Goal: Transaction & Acquisition: Register for event/course

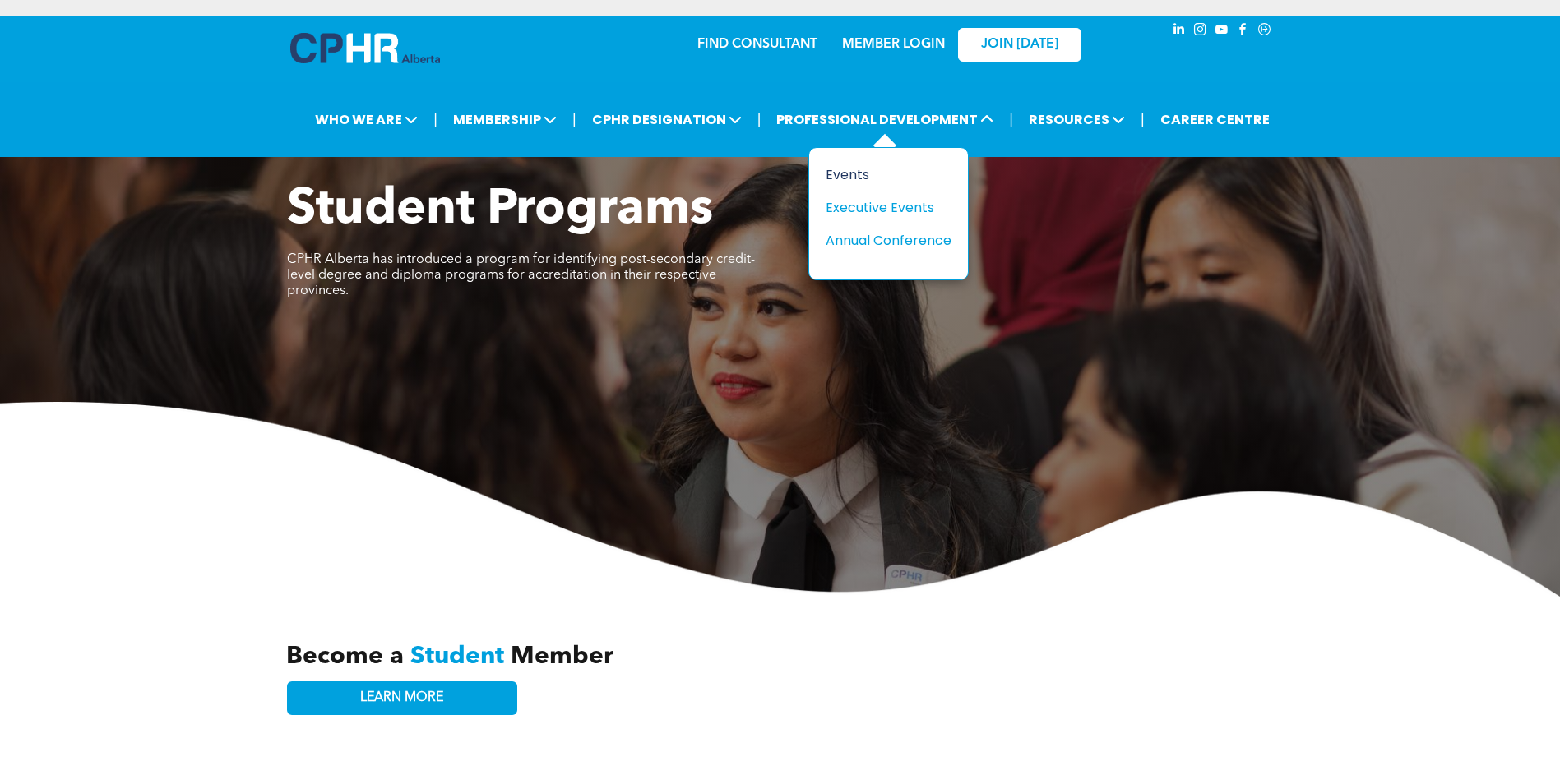
click at [851, 175] on div "Events" at bounding box center [882, 174] width 113 height 20
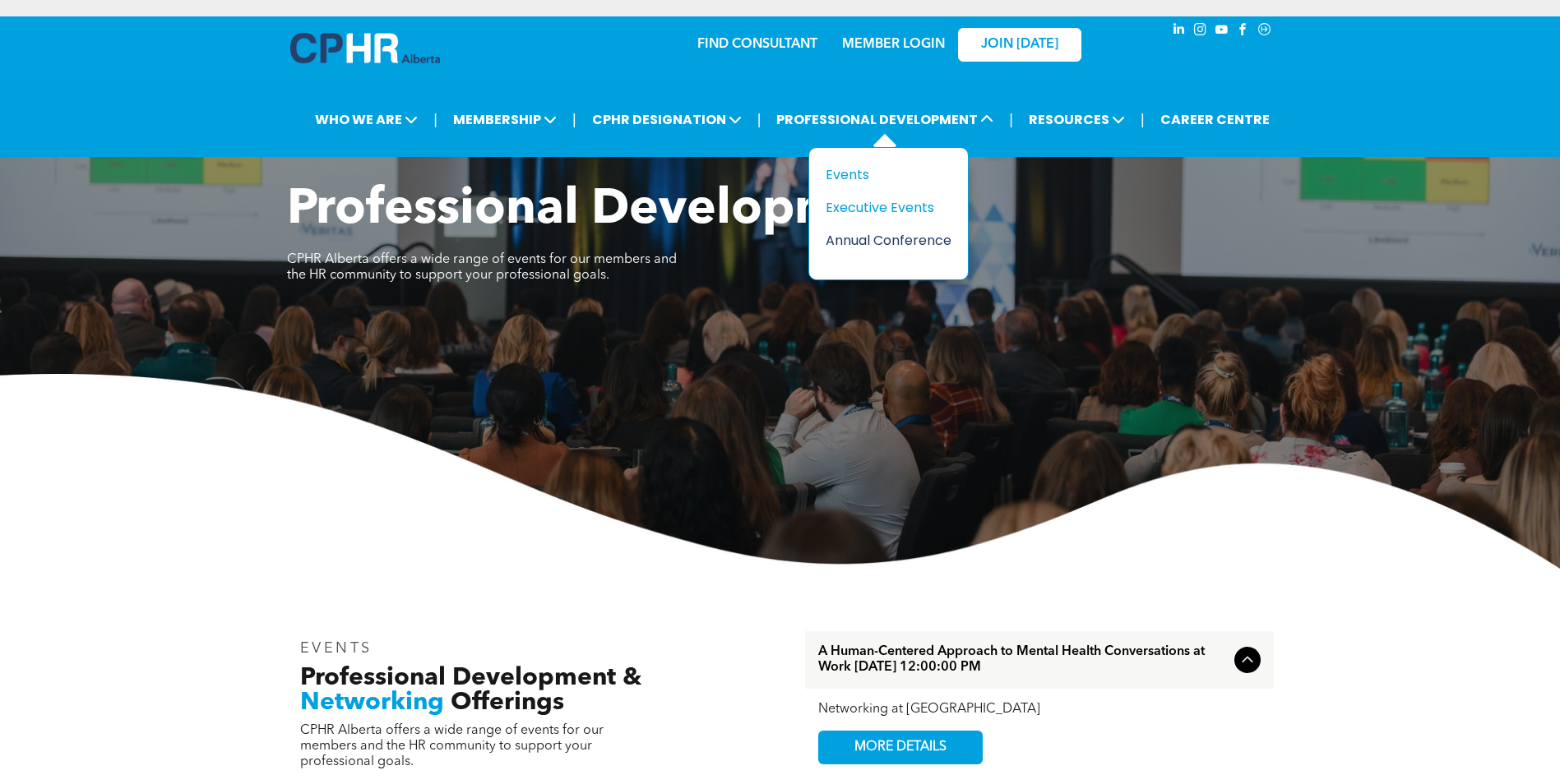
click at [878, 246] on div "Annual Conference" at bounding box center [882, 239] width 113 height 20
click at [865, 239] on div "Annual Conference" at bounding box center [882, 239] width 113 height 20
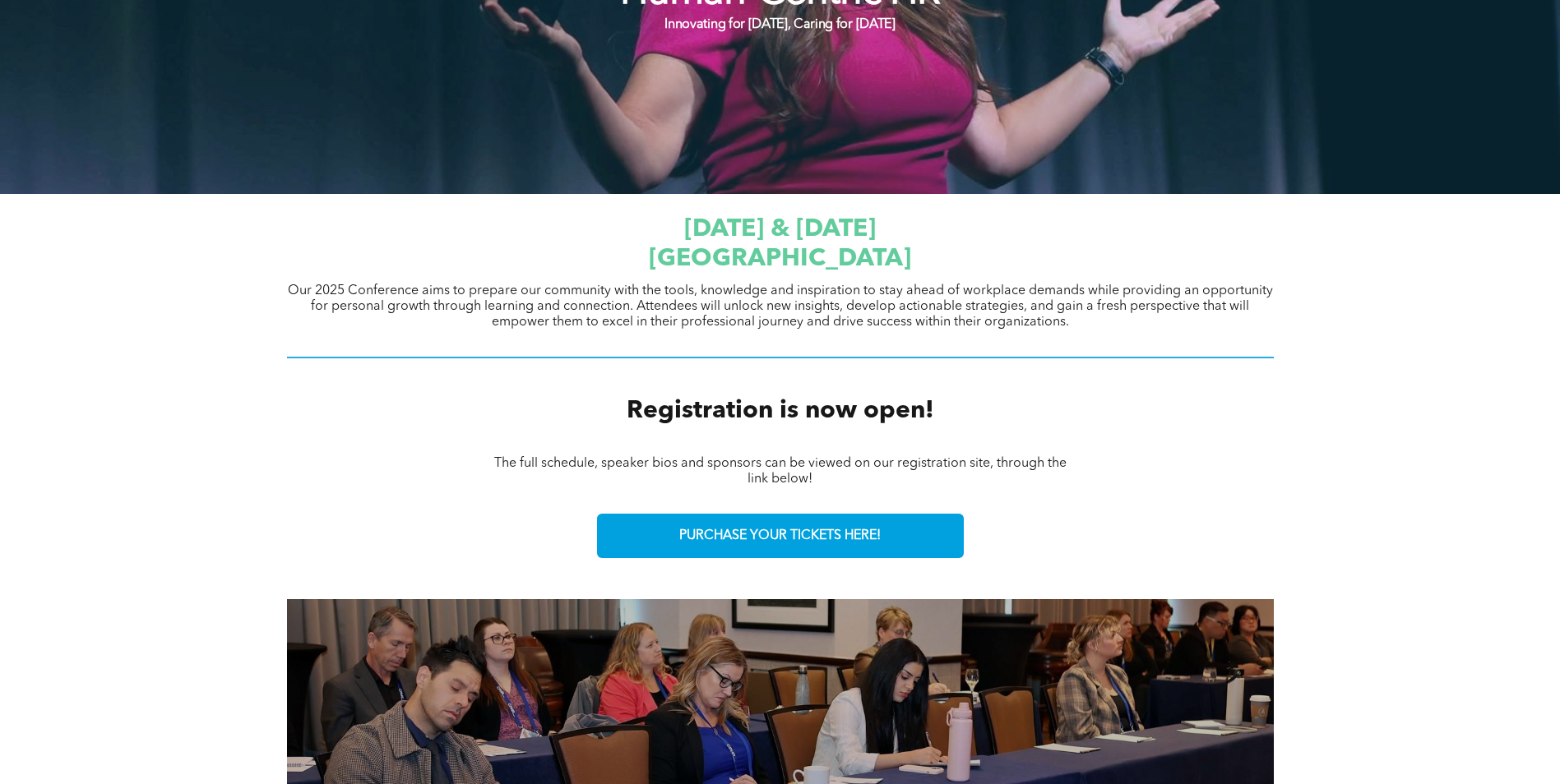
scroll to position [493, 0]
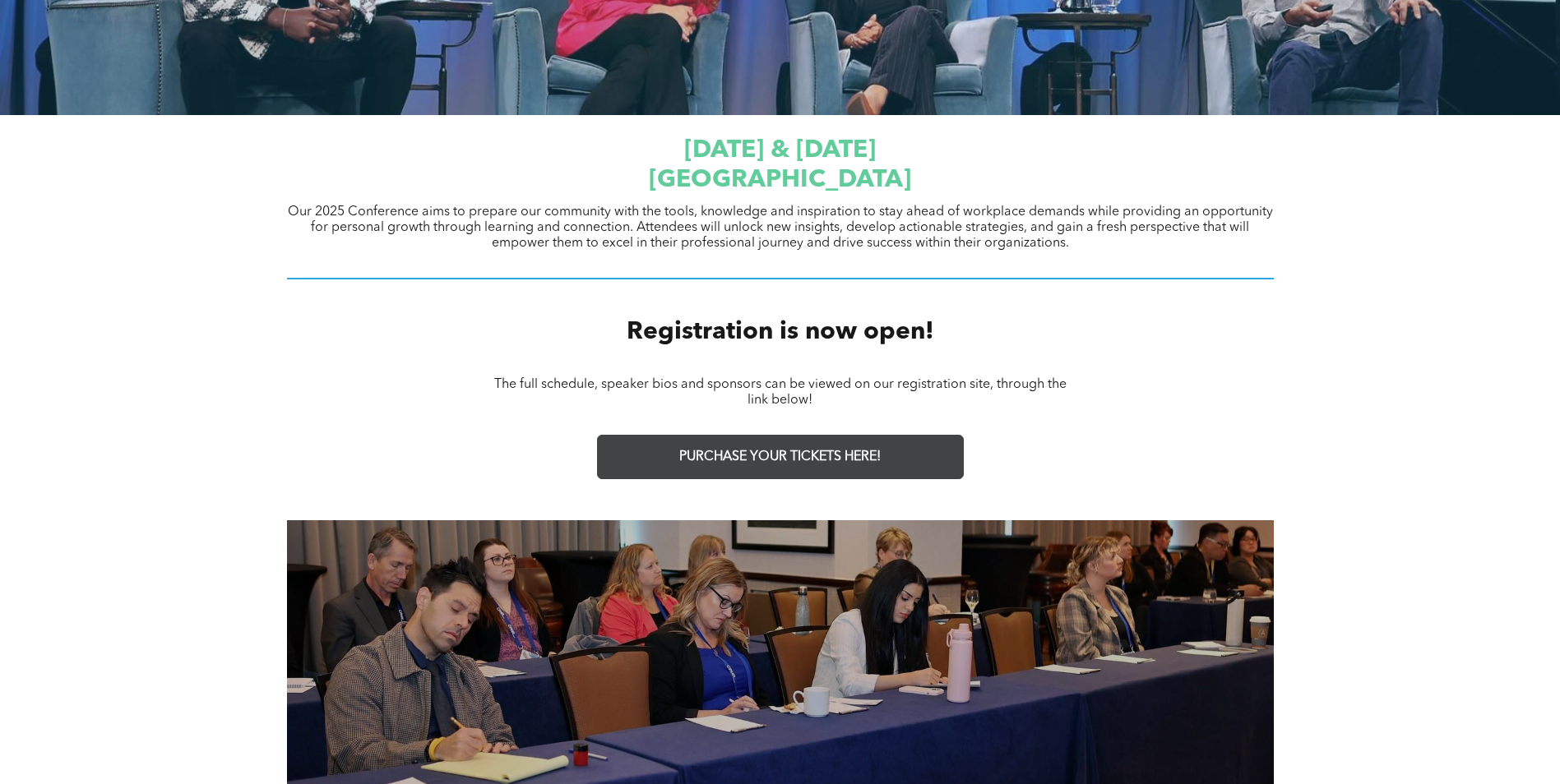
click at [790, 465] on link "PURCHASE YOUR TICKETS HERE!" at bounding box center [780, 457] width 367 height 45
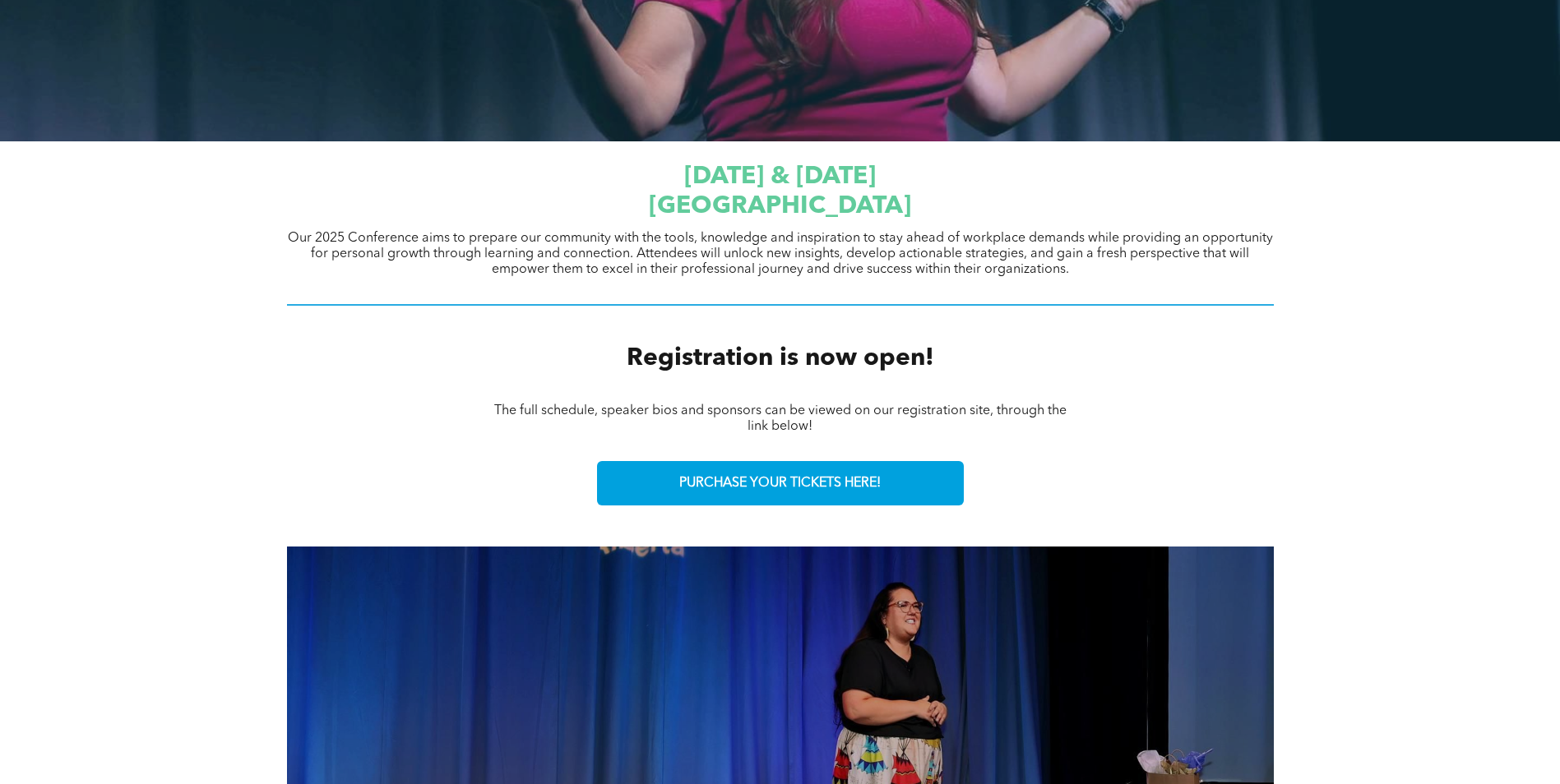
scroll to position [575, 0]
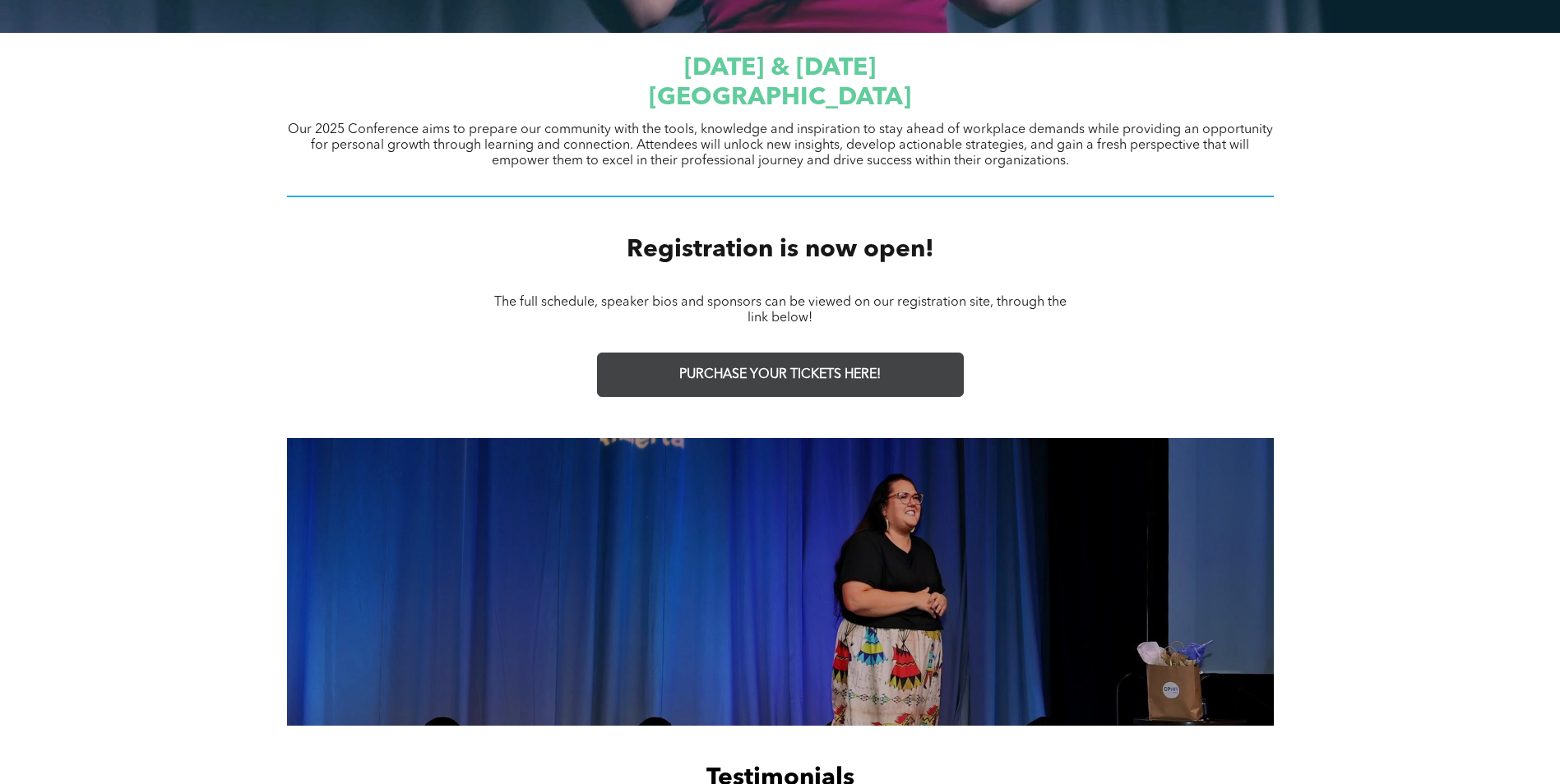
click at [895, 388] on link "PURCHASE YOUR TICKETS HERE!" at bounding box center [780, 374] width 367 height 45
